Goal: Task Accomplishment & Management: Use online tool/utility

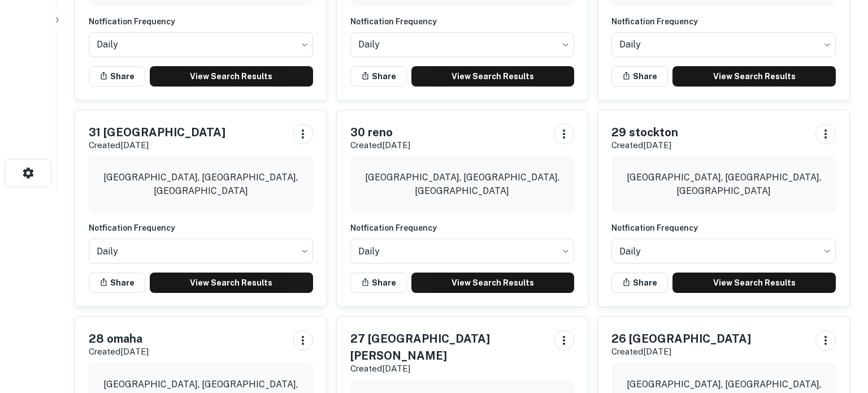
scroll to position [217, 0]
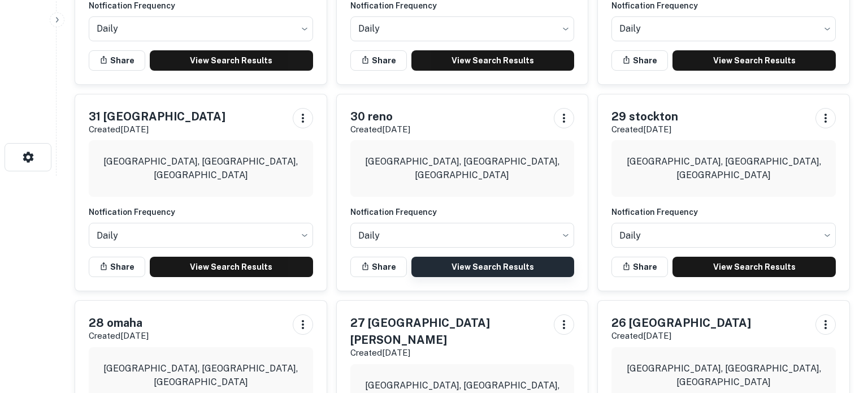
click at [469, 271] on link "View Search Results" at bounding box center [493, 267] width 163 height 20
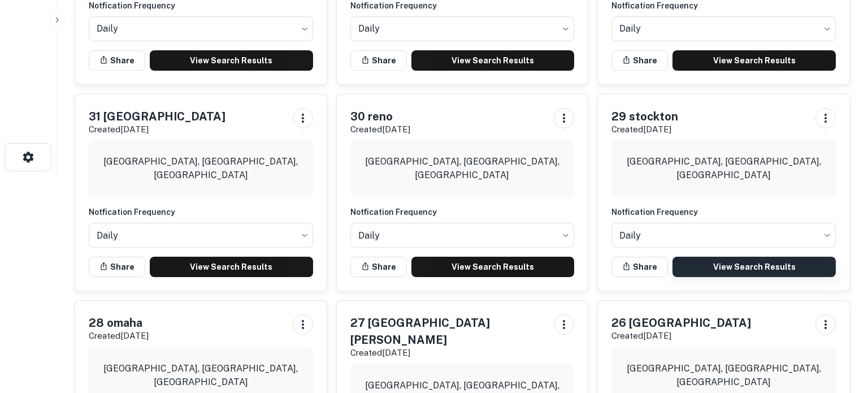
click at [717, 265] on link "View Search Results" at bounding box center [754, 267] width 163 height 20
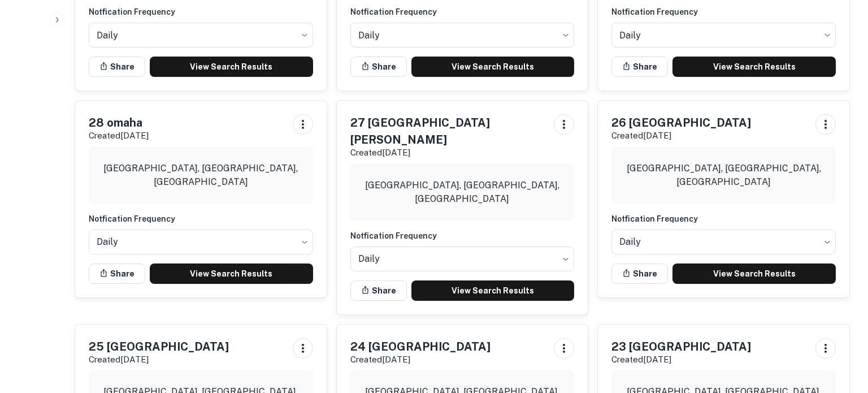
scroll to position [418, 0]
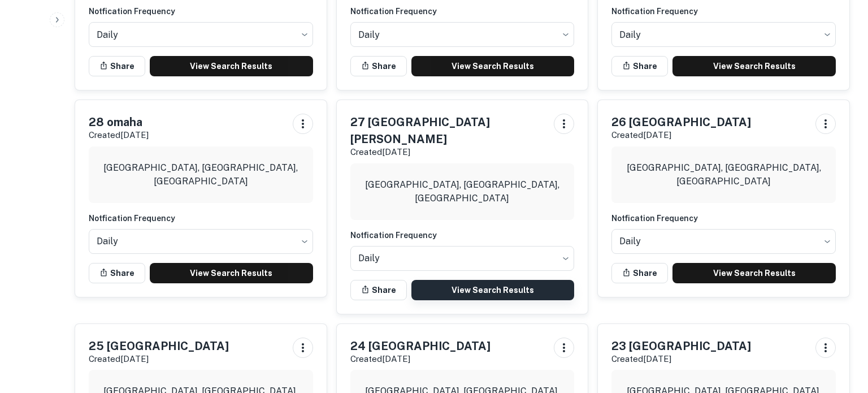
click at [495, 280] on link "View Search Results" at bounding box center [493, 290] width 163 height 20
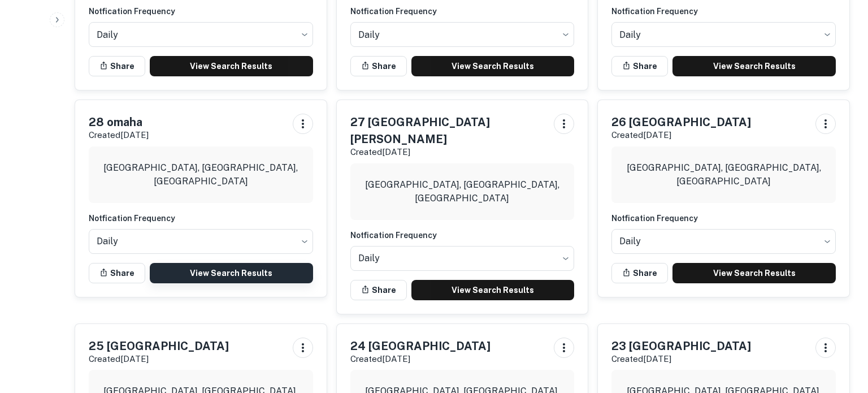
click at [261, 270] on link "View Search Results" at bounding box center [231, 273] width 163 height 20
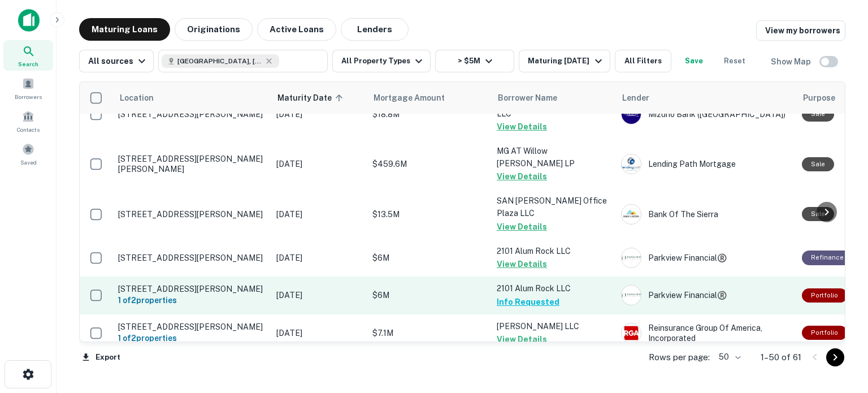
scroll to position [717, 0]
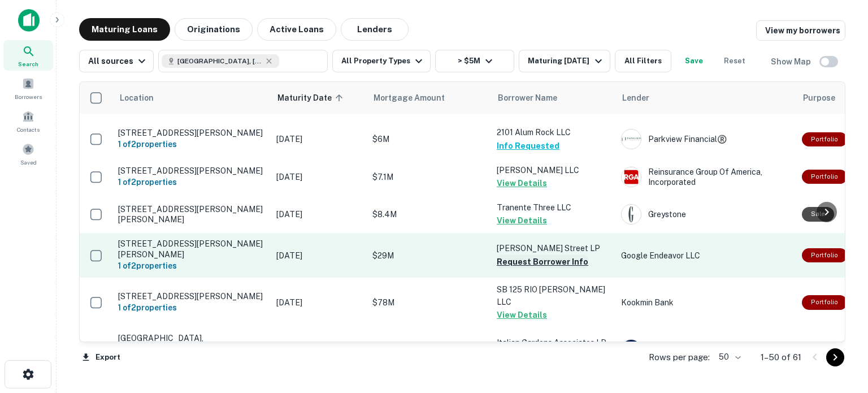
click at [551, 255] on button "Request Borrower Info" at bounding box center [543, 262] width 92 height 14
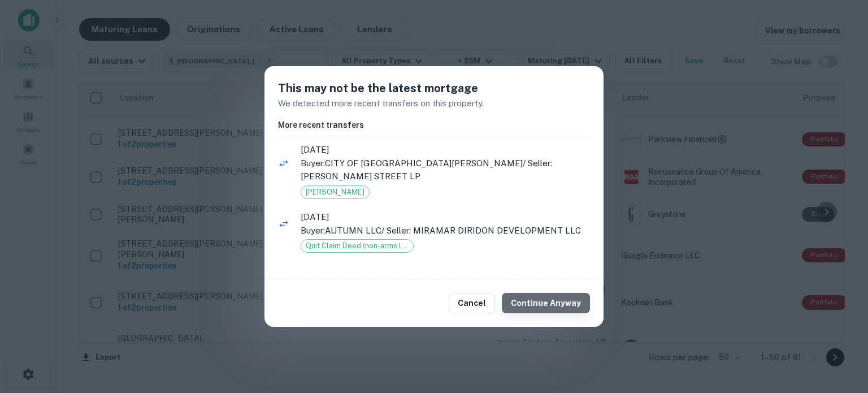
click at [557, 306] on button "Continue Anyway" at bounding box center [546, 303] width 88 height 20
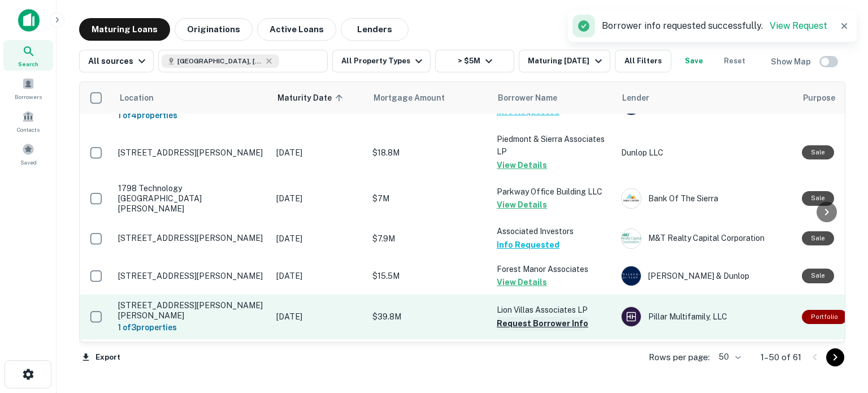
scroll to position [961, 0]
click at [548, 317] on button "Request Borrower Info" at bounding box center [543, 324] width 92 height 14
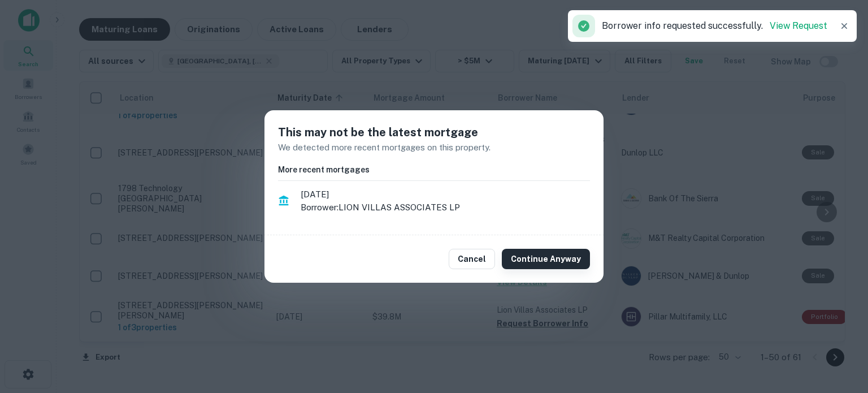
click at [551, 261] on button "Continue Anyway" at bounding box center [546, 259] width 88 height 20
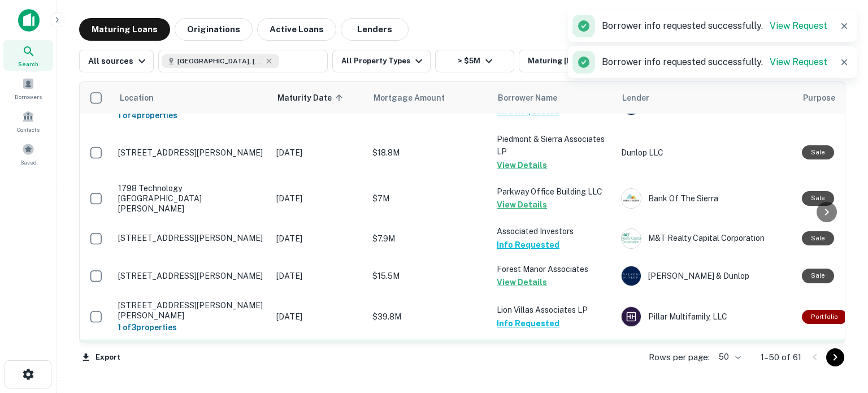
click at [546, 370] on button "Request Borrower Info" at bounding box center [543, 377] width 92 height 14
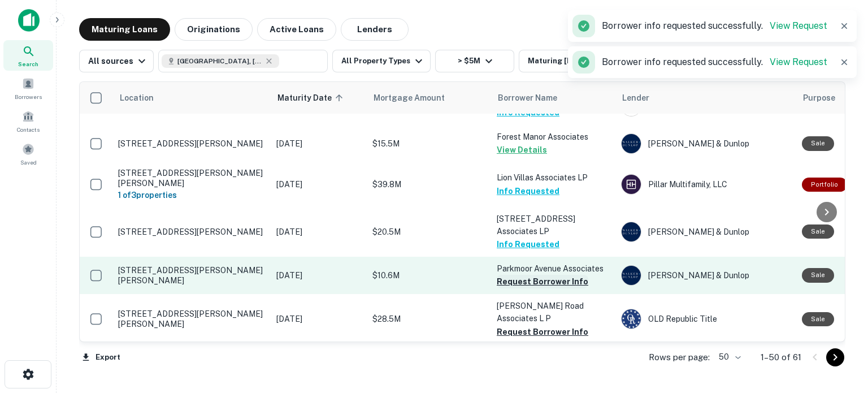
click at [548, 275] on button "Request Borrower Info" at bounding box center [543, 282] width 92 height 14
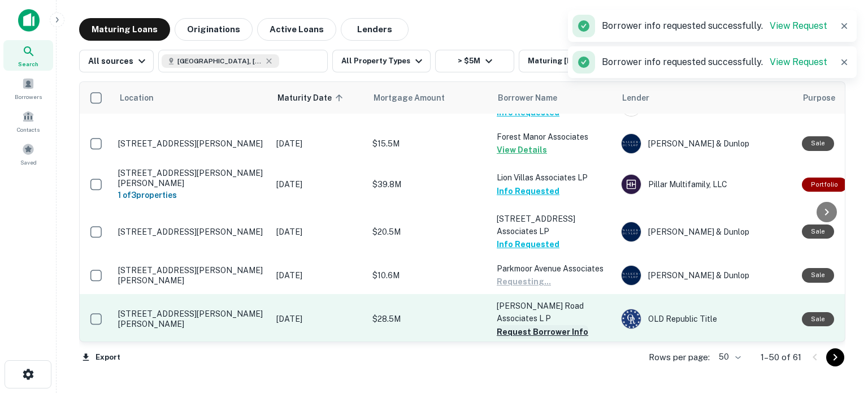
click at [557, 325] on button "Request Borrower Info" at bounding box center [543, 332] width 92 height 14
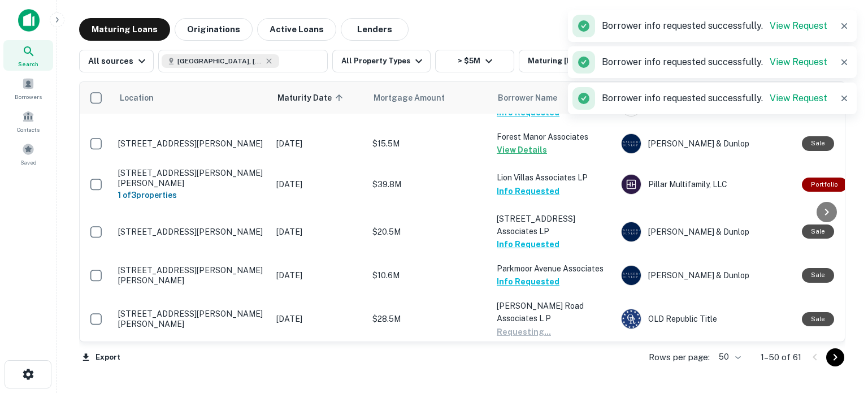
click at [541, 375] on button "Request Borrower Info" at bounding box center [543, 382] width 92 height 14
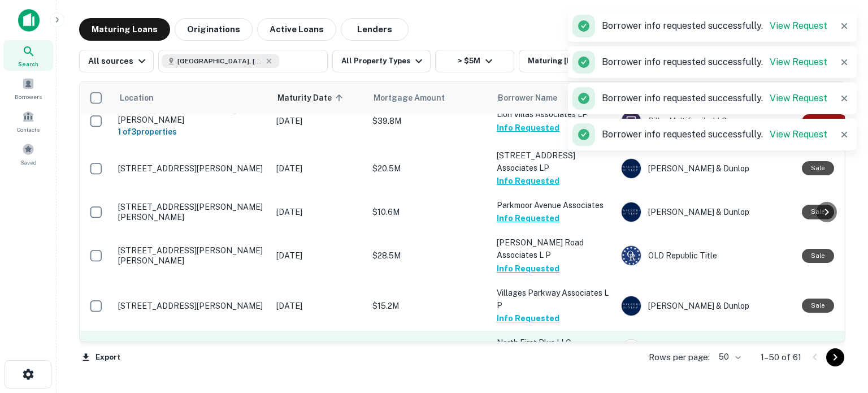
scroll to position [1171, 0]
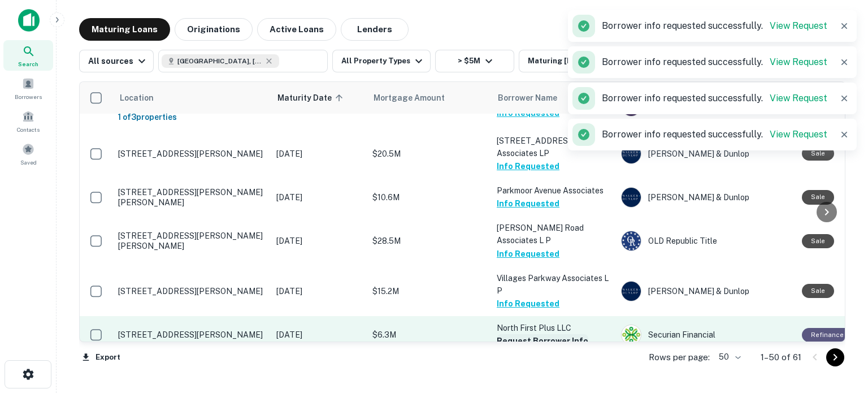
click at [554, 334] on button "Request Borrower Info" at bounding box center [543, 341] width 92 height 14
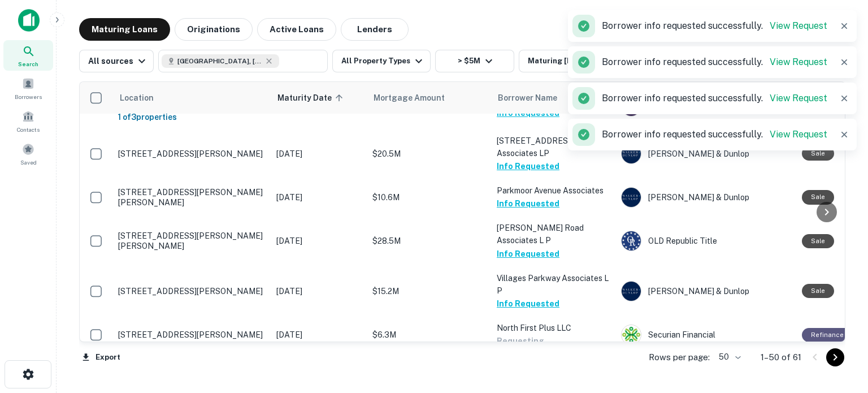
click at [540, 384] on button "Request Borrower Info" at bounding box center [543, 391] width 92 height 14
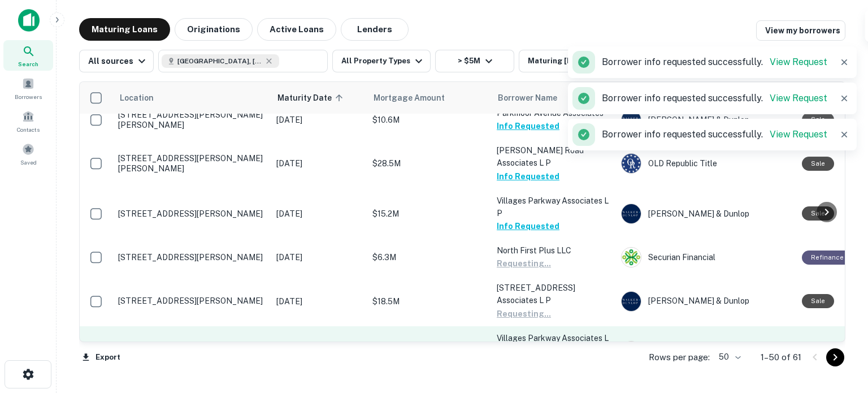
scroll to position [1251, 0]
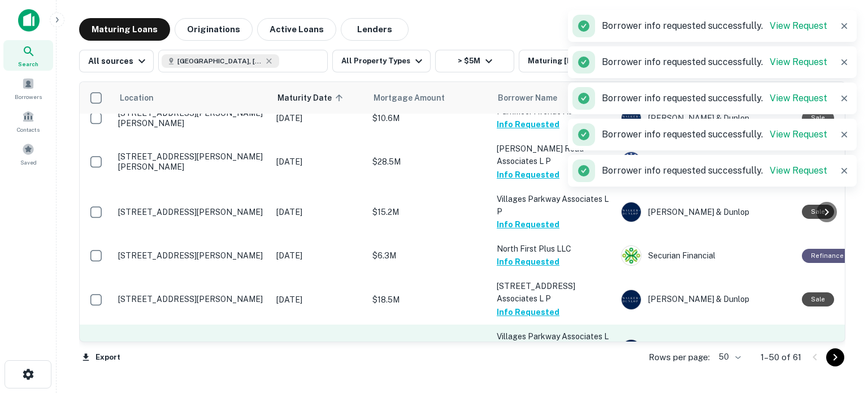
click at [553, 355] on button "Request Borrower Info" at bounding box center [543, 362] width 92 height 14
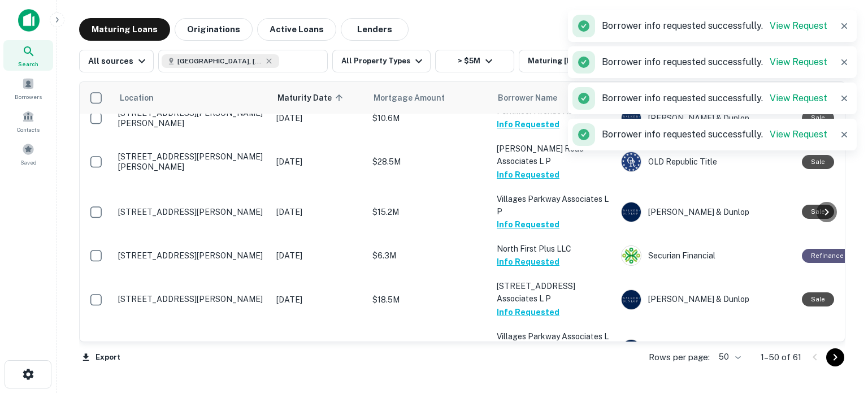
click at [553, 392] on button "Request Borrower Info" at bounding box center [543, 400] width 92 height 14
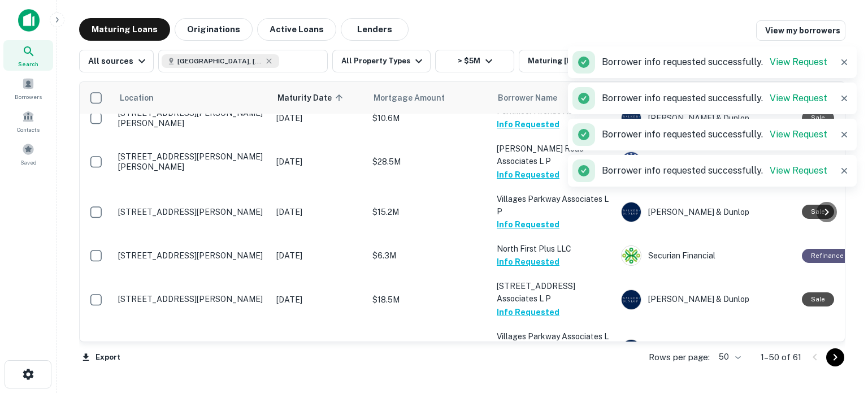
scroll to position [1321, 0]
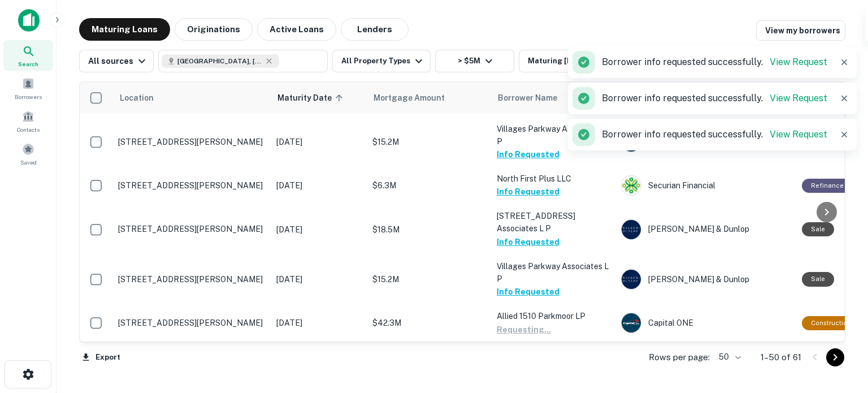
click at [544, 367] on button "Request Borrower Info" at bounding box center [543, 374] width 92 height 14
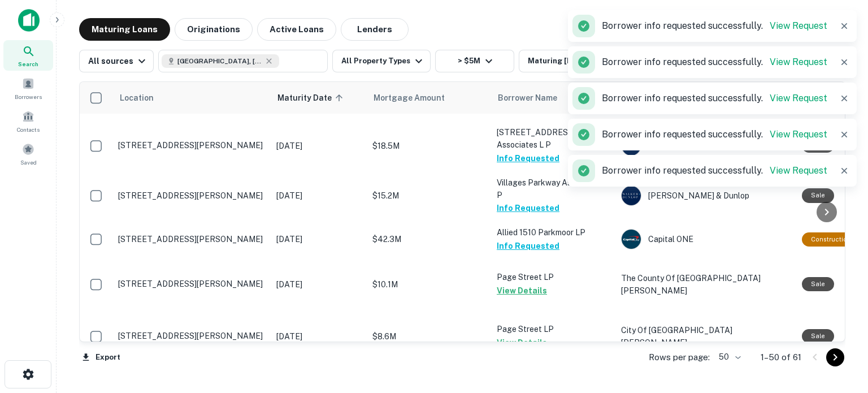
scroll to position [1419, 0]
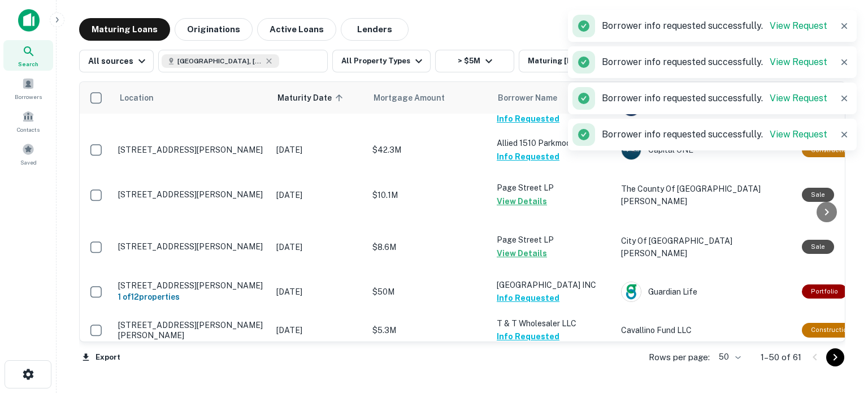
scroll to position [1510, 0]
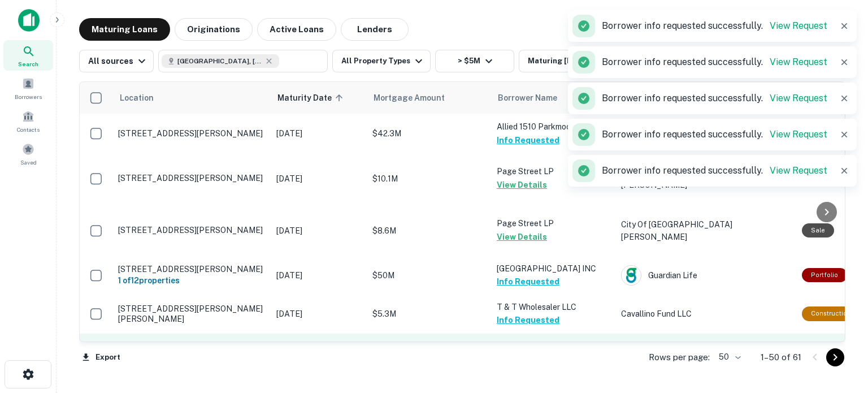
click at [552, 364] on button "Request Borrower Info" at bounding box center [543, 371] width 92 height 14
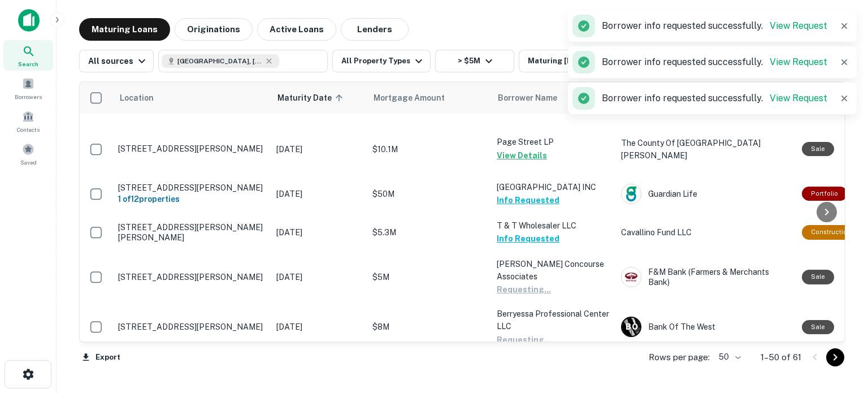
scroll to position [1604, 0]
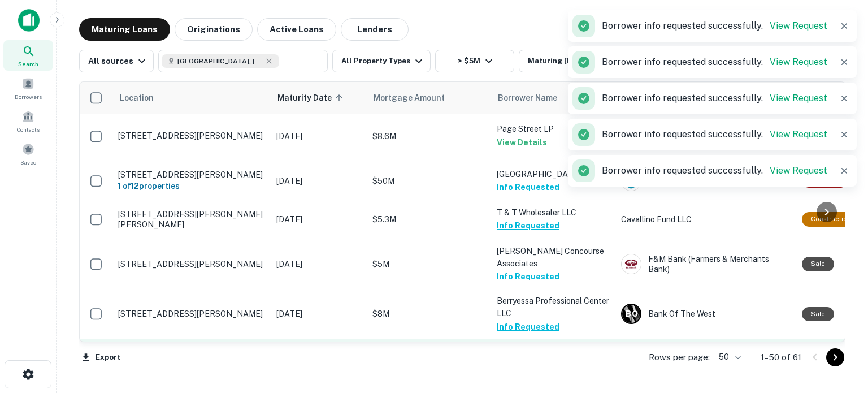
click at [551, 370] on button "Request Borrower Info" at bounding box center [543, 377] width 92 height 14
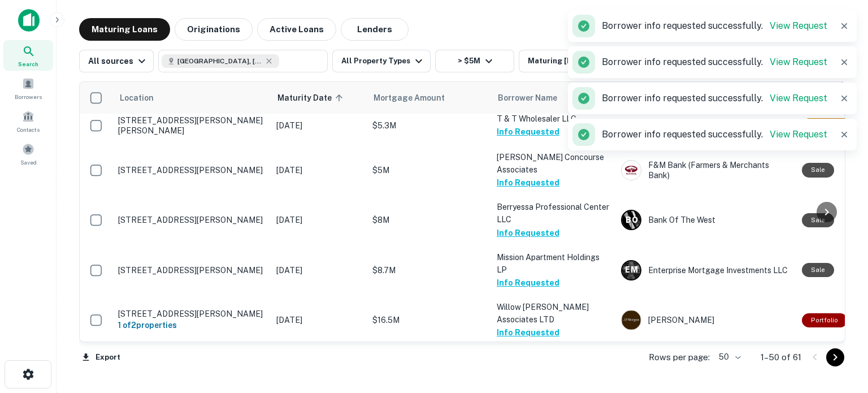
scroll to position [1703, 0]
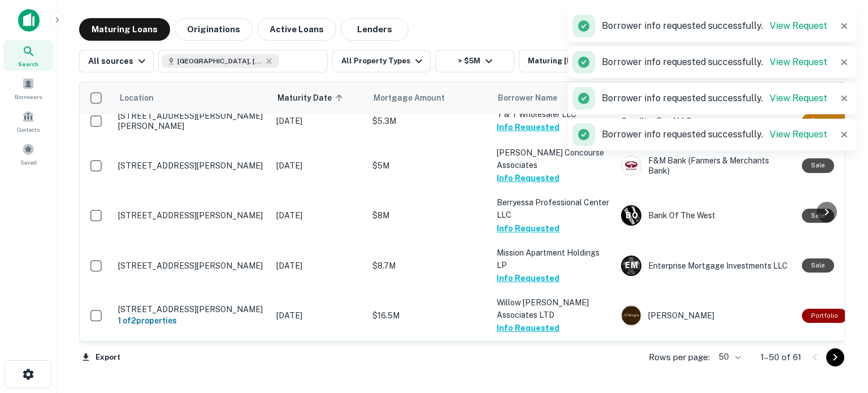
click at [549, 359] on button "Request Borrower Info" at bounding box center [543, 366] width 92 height 14
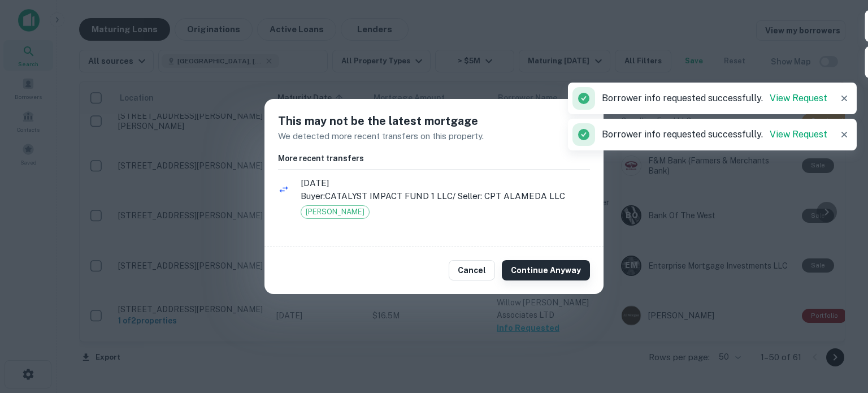
click at [551, 276] on button "Continue Anyway" at bounding box center [546, 270] width 88 height 20
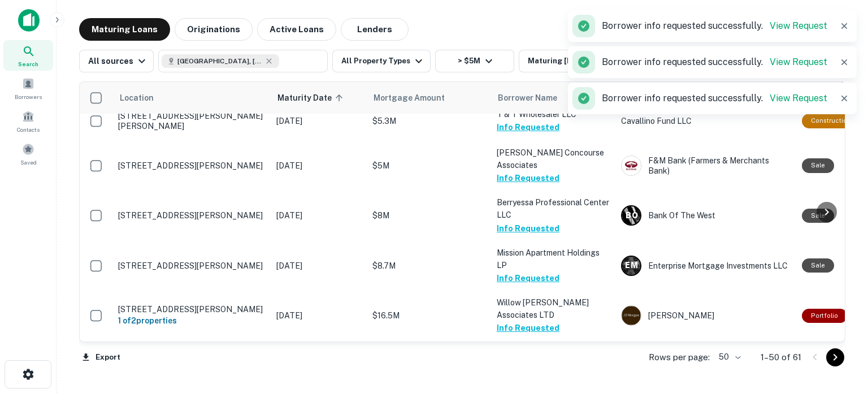
drag, startPoint x: 556, startPoint y: 271, endPoint x: 544, endPoint y: 300, distance: 31.7
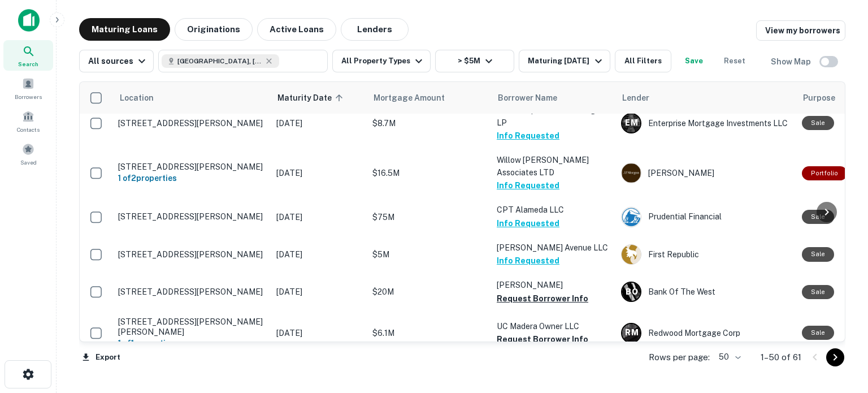
scroll to position [1846, 0]
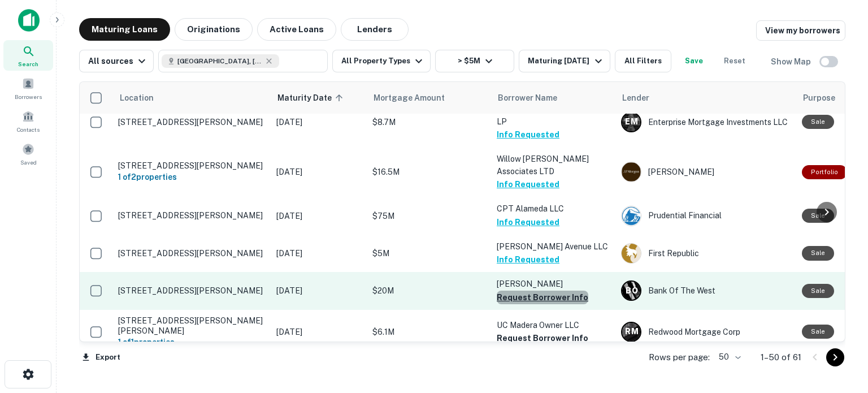
click at [563, 291] on button "Request Borrower Info" at bounding box center [543, 298] width 92 height 14
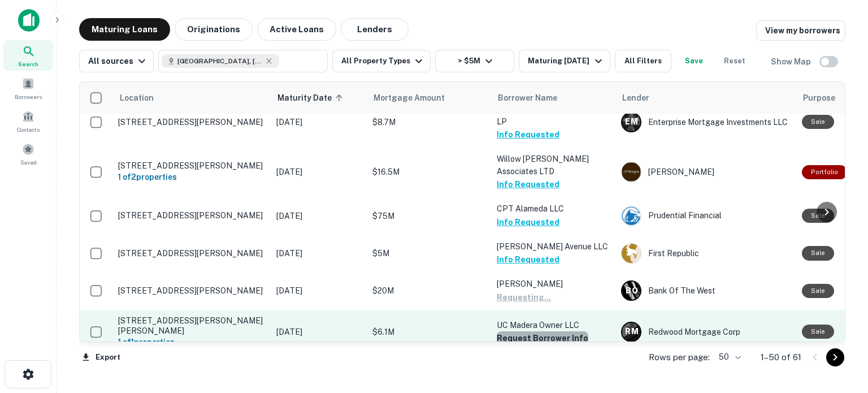
click at [558, 331] on button "Request Borrower Info" at bounding box center [543, 338] width 92 height 14
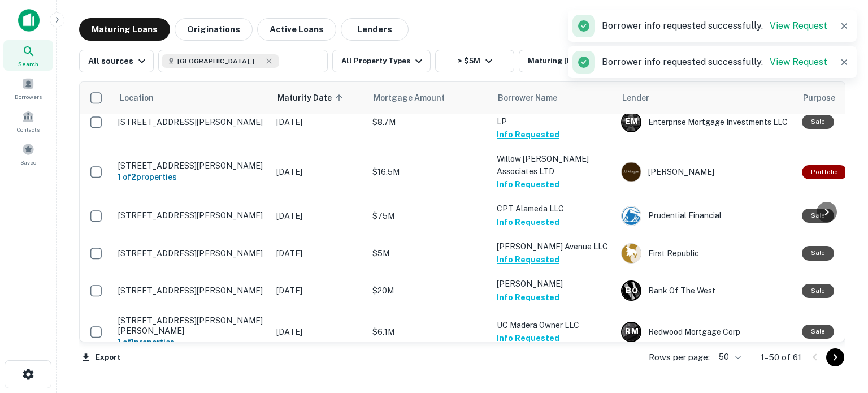
click at [558, 384] on button "Request Borrower Info" at bounding box center [543, 391] width 92 height 14
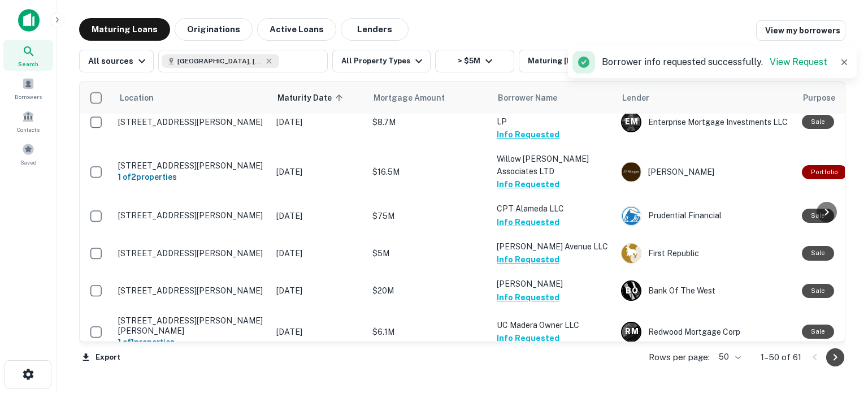
click at [839, 356] on icon "Go to next page" at bounding box center [836, 358] width 14 height 14
click at [738, 358] on div "Export Rows per page: 50 ** 1–50 of 61" at bounding box center [462, 357] width 767 height 31
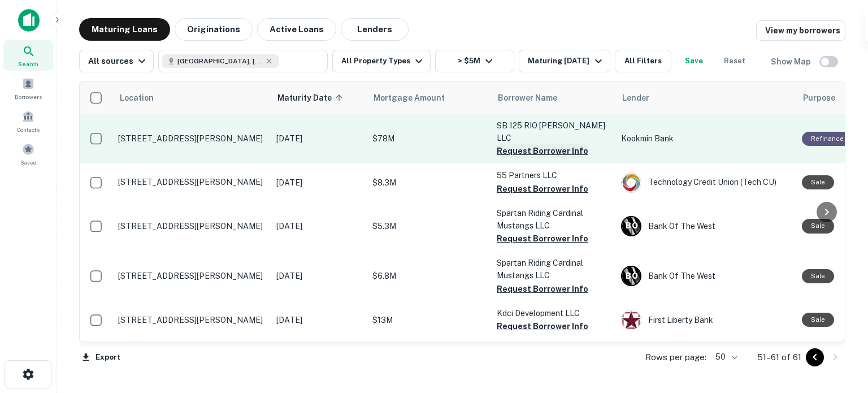
click at [544, 144] on button "Request Borrower Info" at bounding box center [543, 151] width 92 height 14
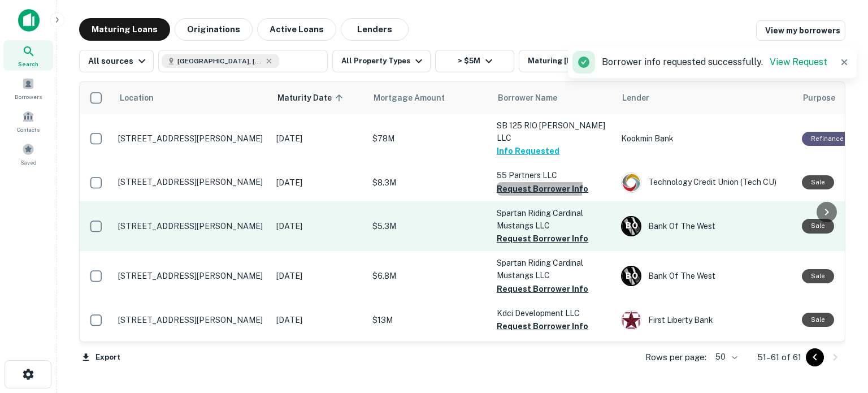
drag, startPoint x: 534, startPoint y: 176, endPoint x: 548, endPoint y: 210, distance: 37.0
click at [534, 182] on button "Request Borrower Info" at bounding box center [543, 189] width 92 height 14
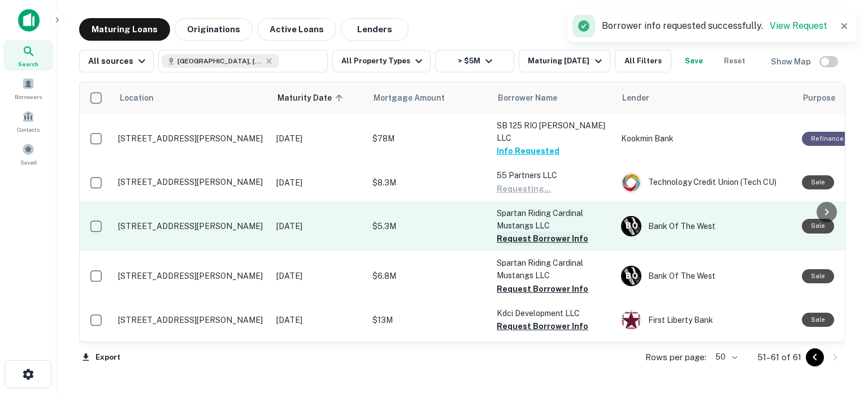
click at [544, 232] on button "Request Borrower Info" at bounding box center [543, 239] width 92 height 14
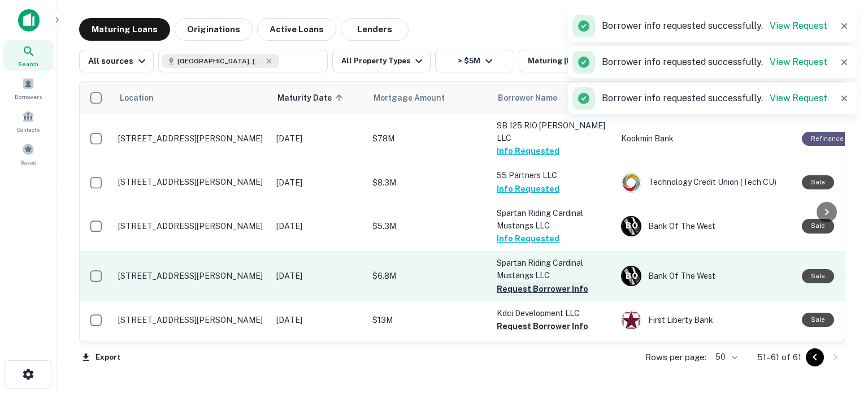
click at [533, 282] on button "Request Borrower Info" at bounding box center [543, 289] width 92 height 14
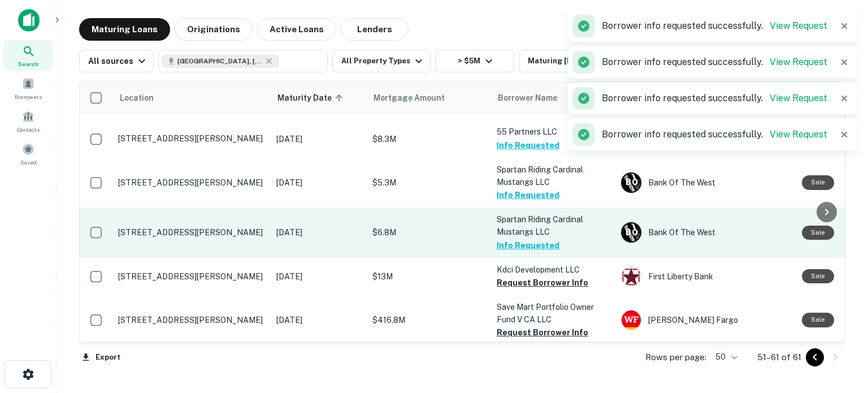
scroll to position [161, 0]
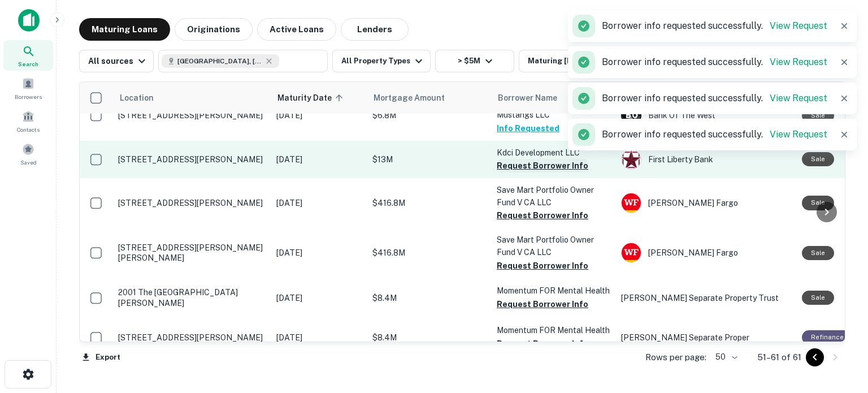
click at [522, 159] on button "Request Borrower Info" at bounding box center [543, 166] width 92 height 14
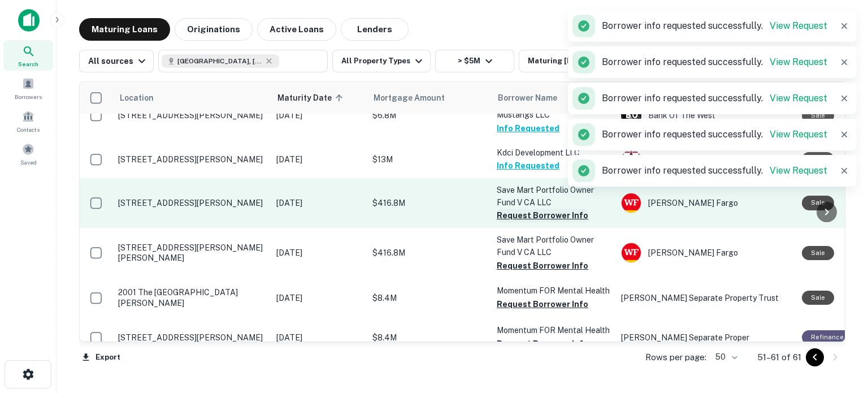
click at [539, 209] on button "Request Borrower Info" at bounding box center [543, 216] width 92 height 14
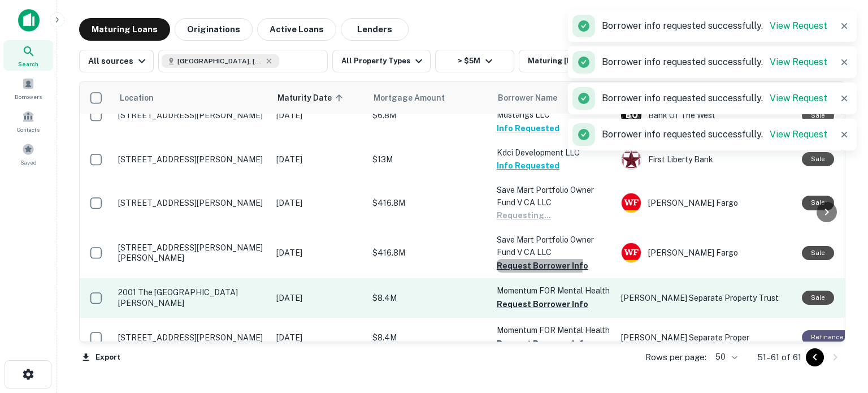
drag, startPoint x: 538, startPoint y: 253, endPoint x: 553, endPoint y: 277, distance: 28.7
click at [538, 259] on button "Request Borrower Info" at bounding box center [543, 266] width 92 height 14
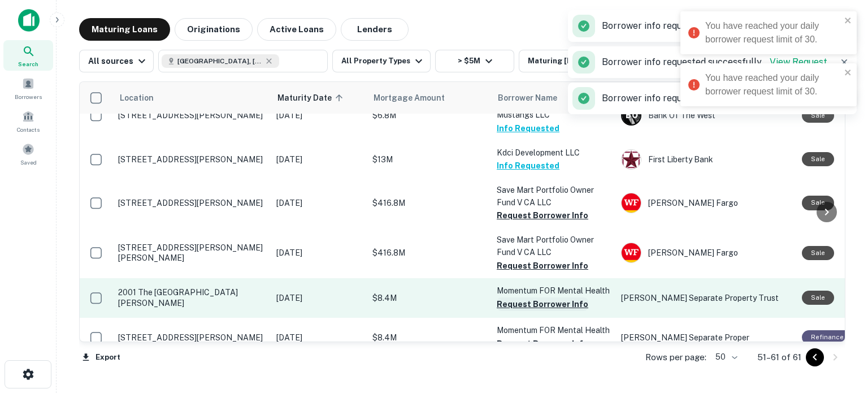
click at [543, 301] on button "Request Borrower Info" at bounding box center [543, 304] width 92 height 14
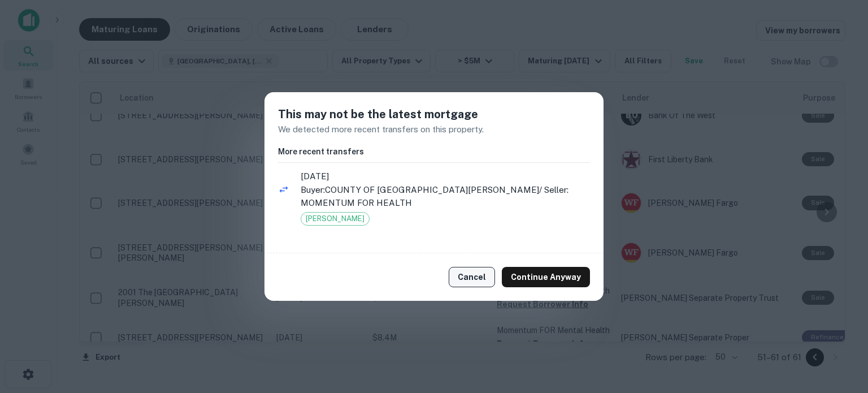
click at [495, 267] on button "Cancel" at bounding box center [472, 277] width 46 height 20
